Goal: Information Seeking & Learning: Find specific fact

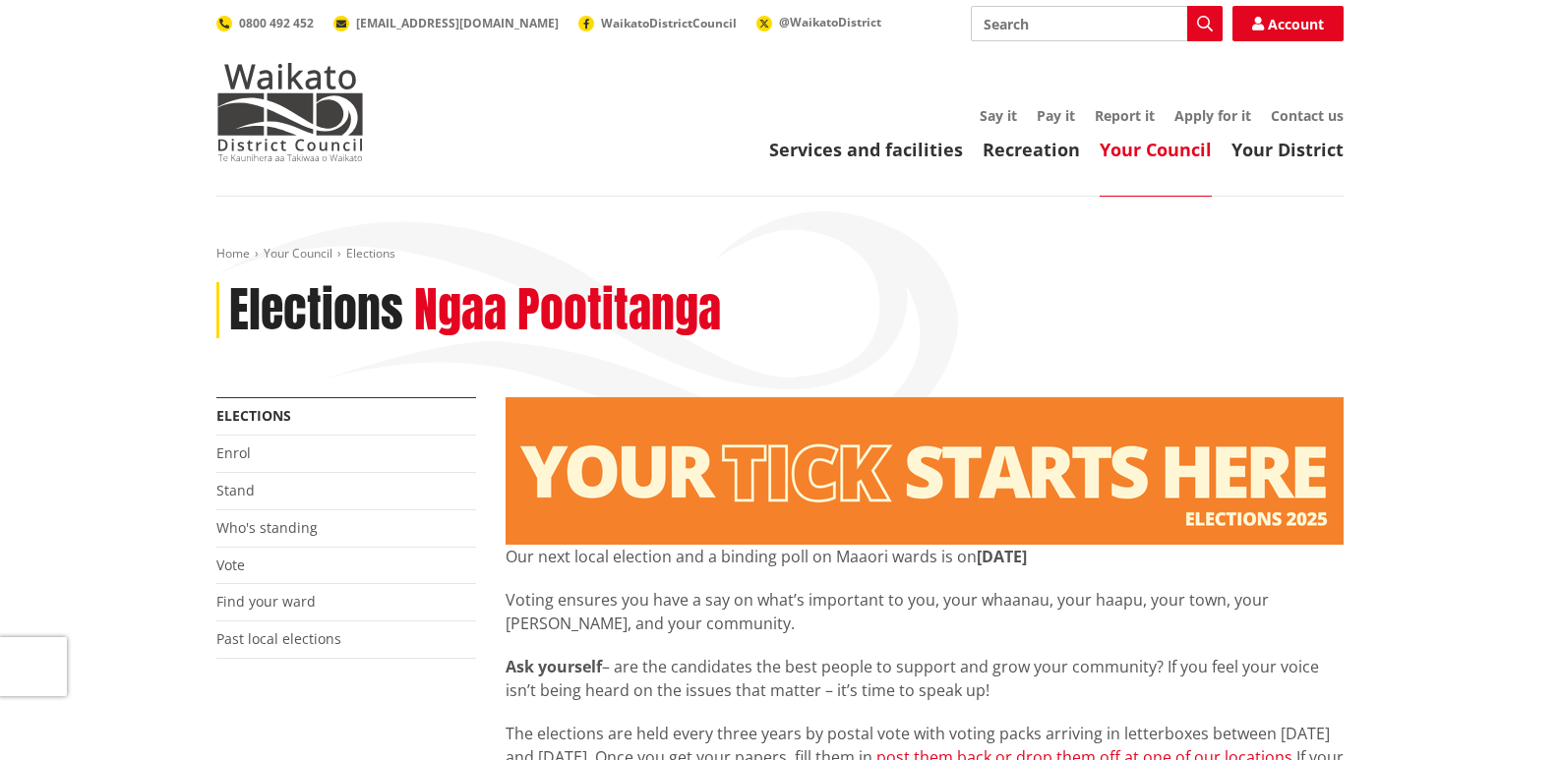
click at [986, 23] on input "Search" at bounding box center [1097, 23] width 252 height 35
type input "vote box locations"
click at [1206, 22] on icon "button" at bounding box center [1205, 24] width 16 height 16
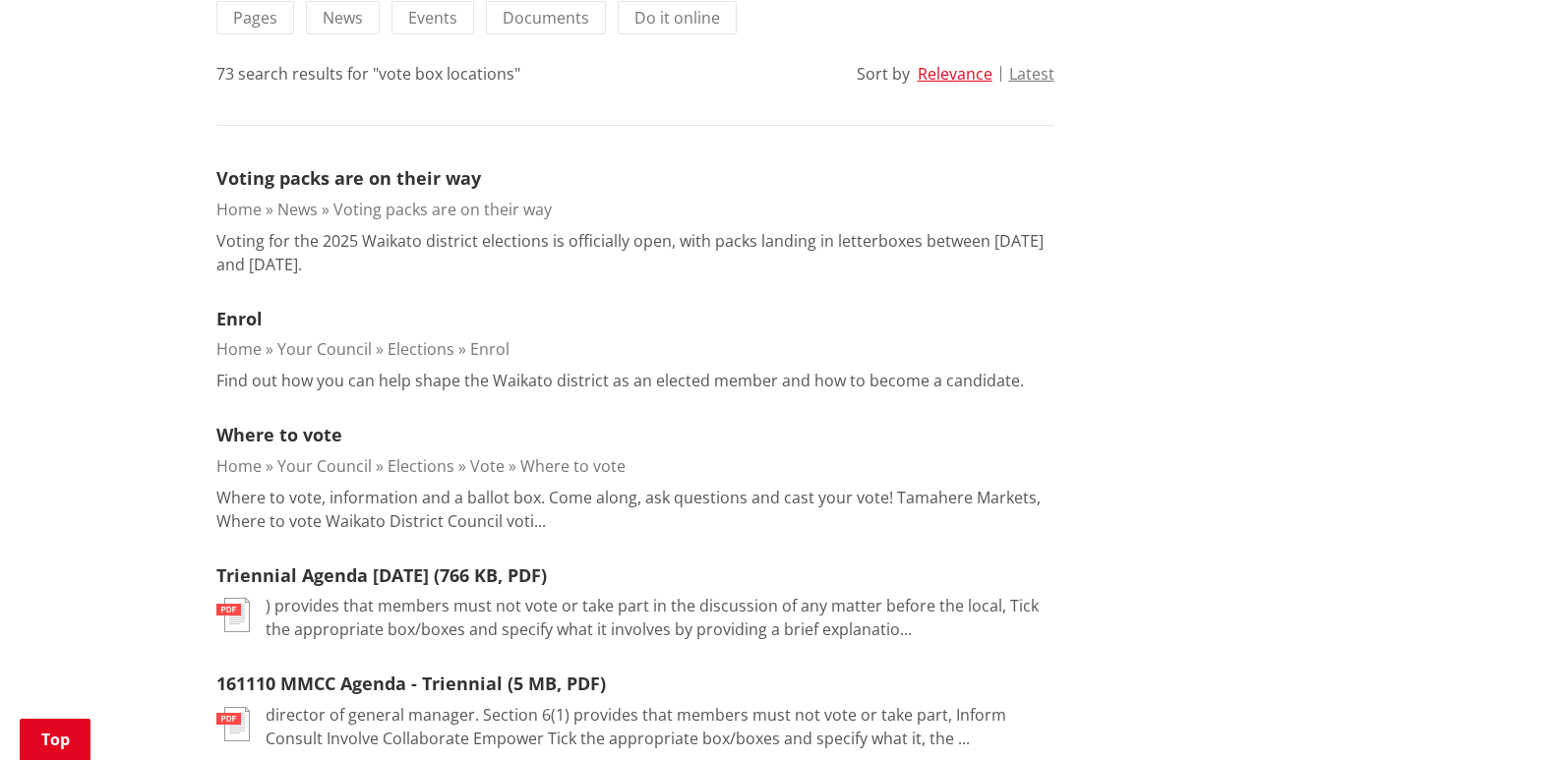
scroll to position [492, 0]
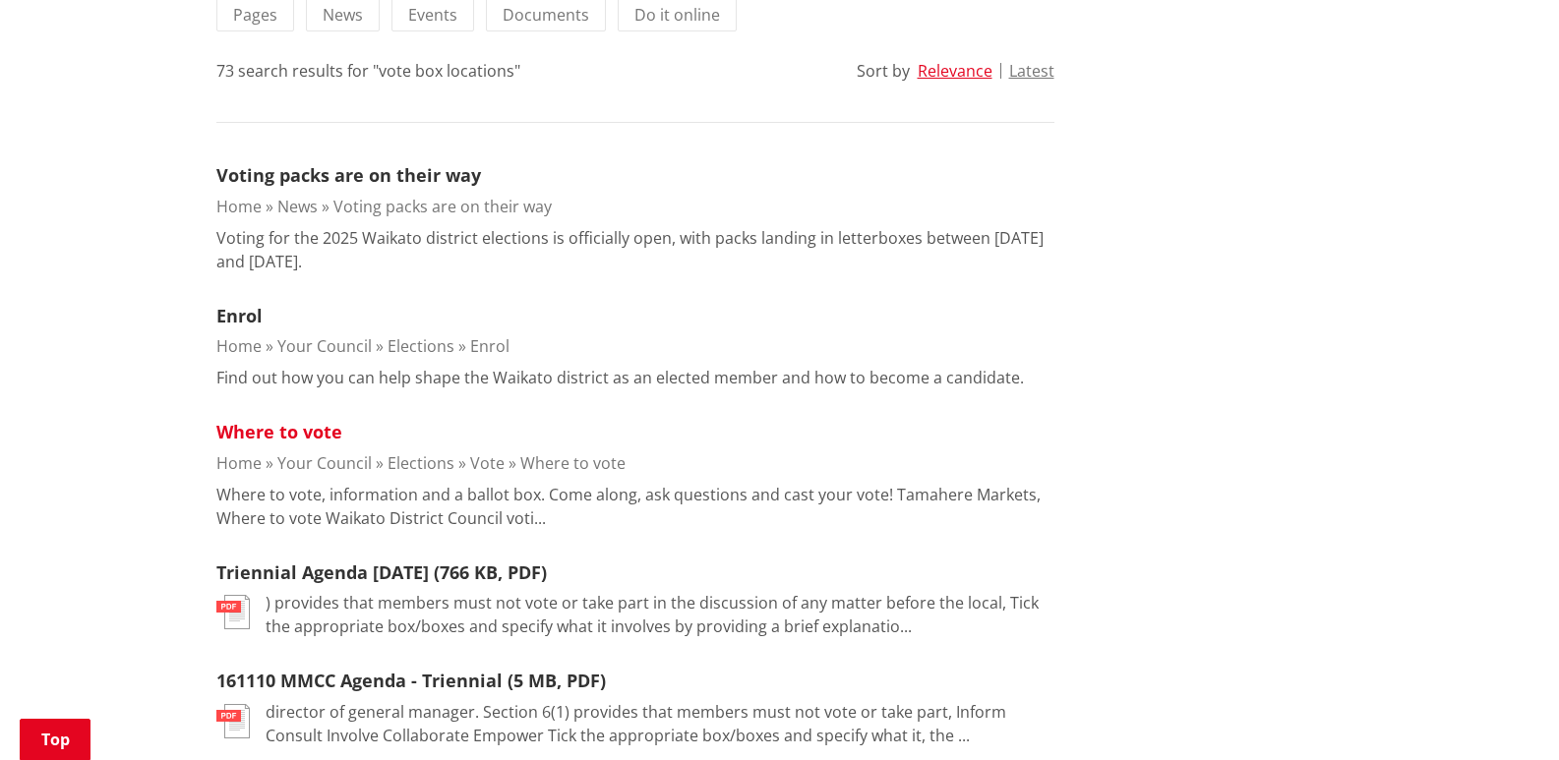
click at [329, 432] on link "Where to vote" at bounding box center [279, 432] width 126 height 24
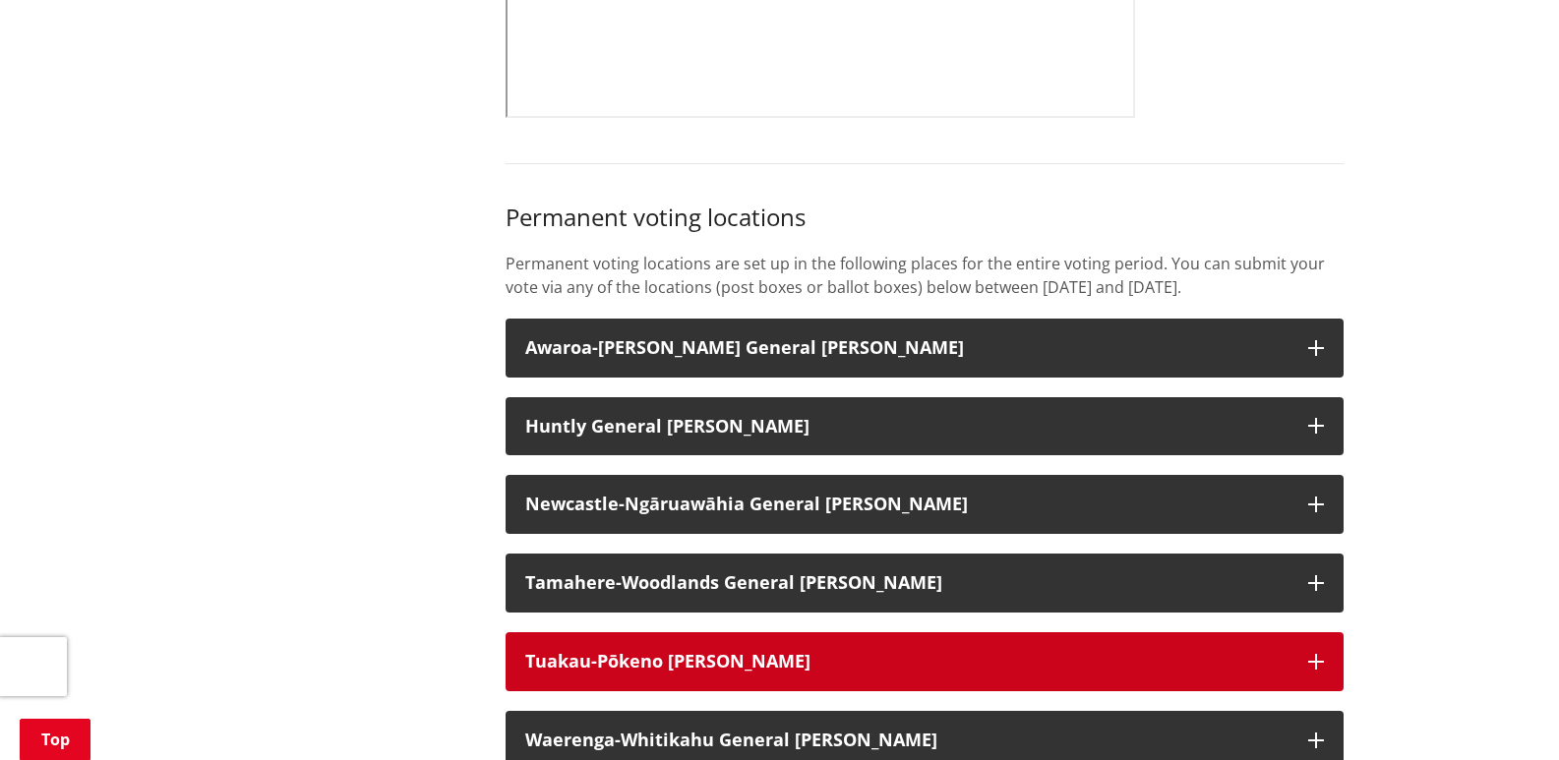
scroll to position [1180, 0]
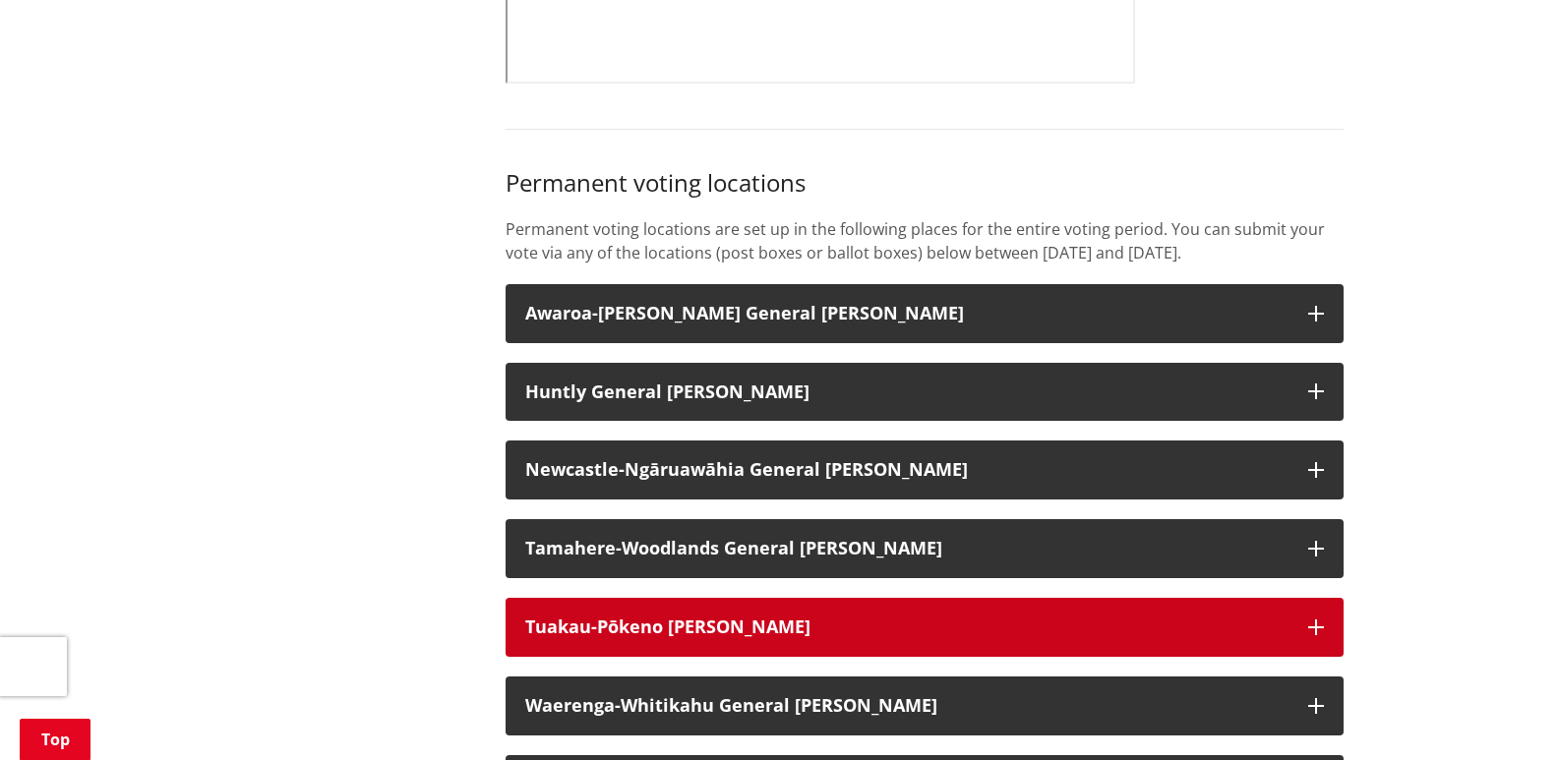
click at [1280, 630] on h3 "Tuakau-Pōkeno [PERSON_NAME]" at bounding box center [906, 628] width 763 height 20
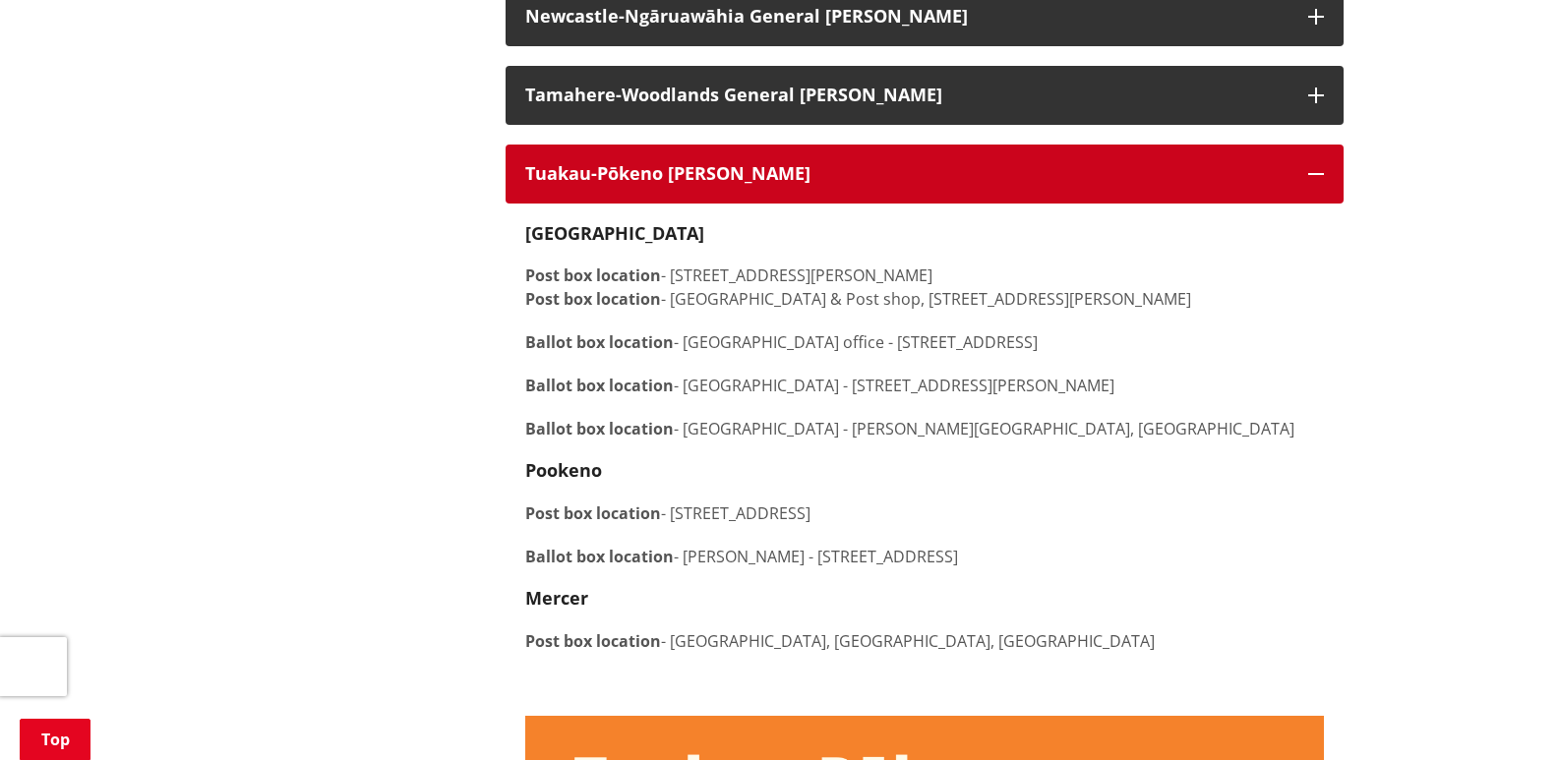
scroll to position [1574, 0]
